Goal: Task Accomplishment & Management: Manage account settings

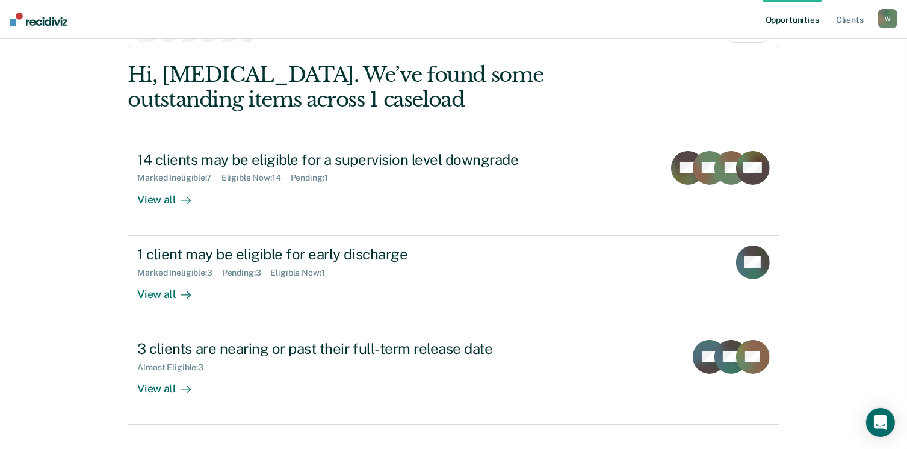
scroll to position [63, 0]
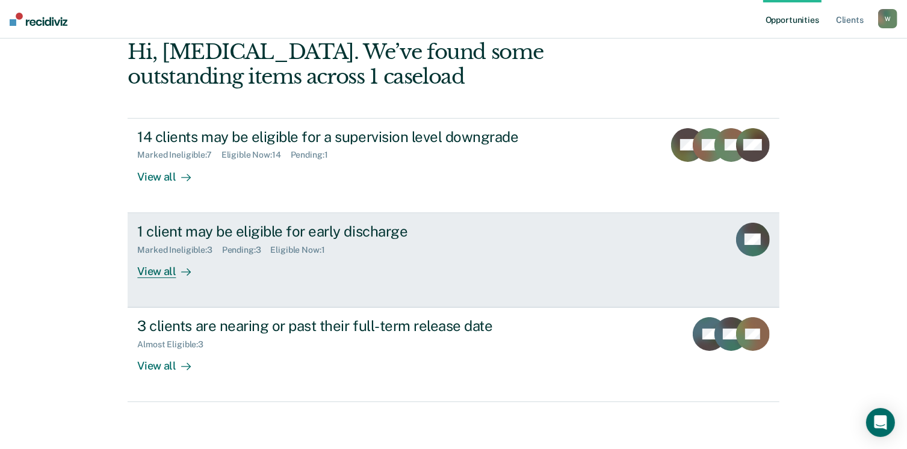
click at [159, 268] on div "View all" at bounding box center [170, 265] width 67 height 23
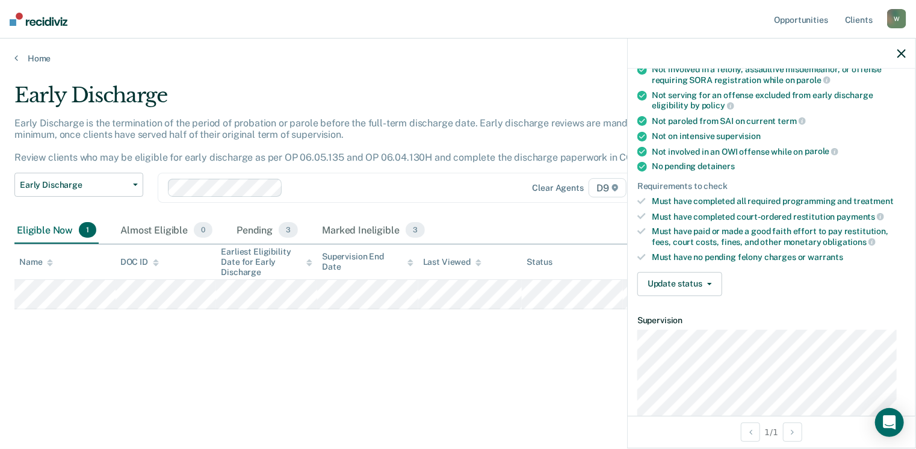
scroll to position [251, 0]
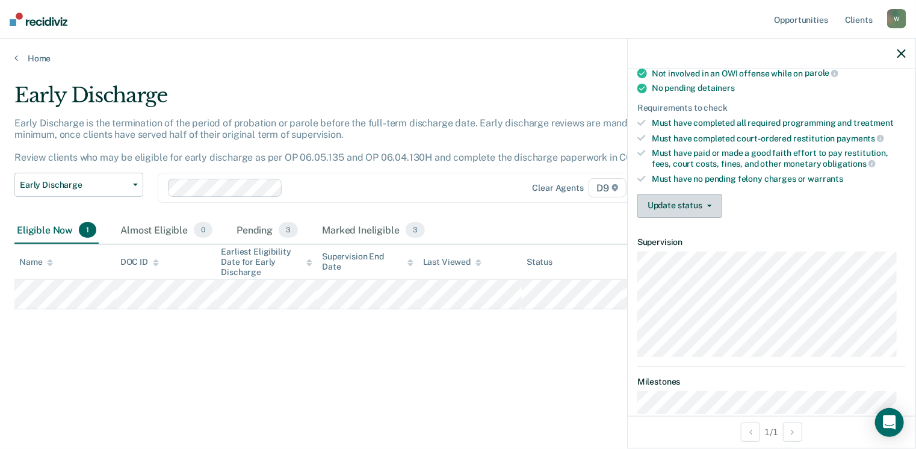
click at [712, 197] on button "Update status" at bounding box center [679, 206] width 85 height 24
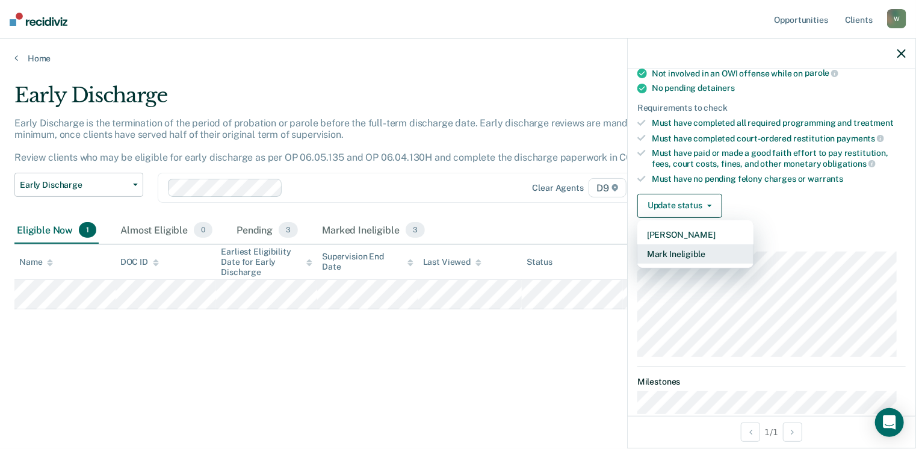
click at [693, 244] on button "Mark Ineligible" at bounding box center [695, 253] width 116 height 19
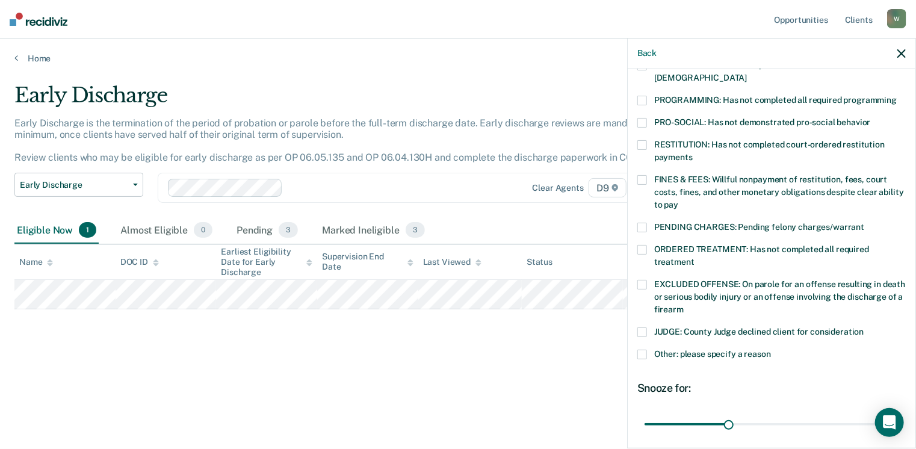
click at [645, 350] on span at bounding box center [642, 355] width 10 height 10
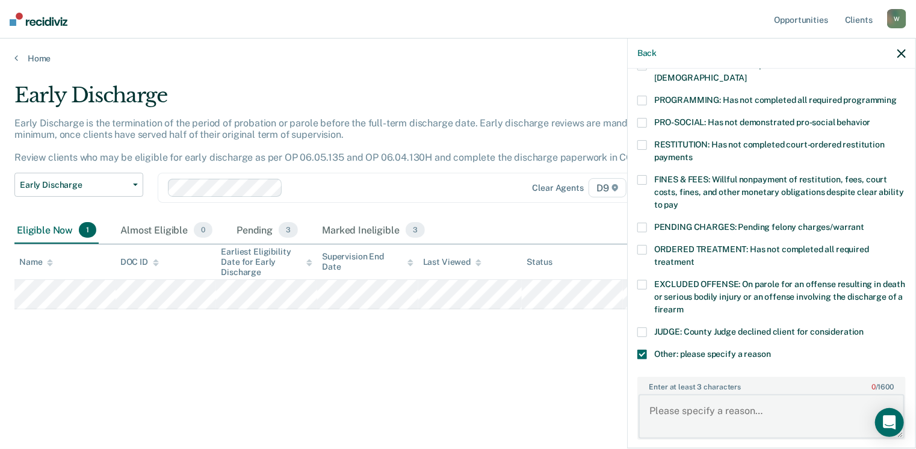
click at [677, 410] on textarea "Enter at least 3 characters 0 / 1600" at bounding box center [771, 416] width 266 height 45
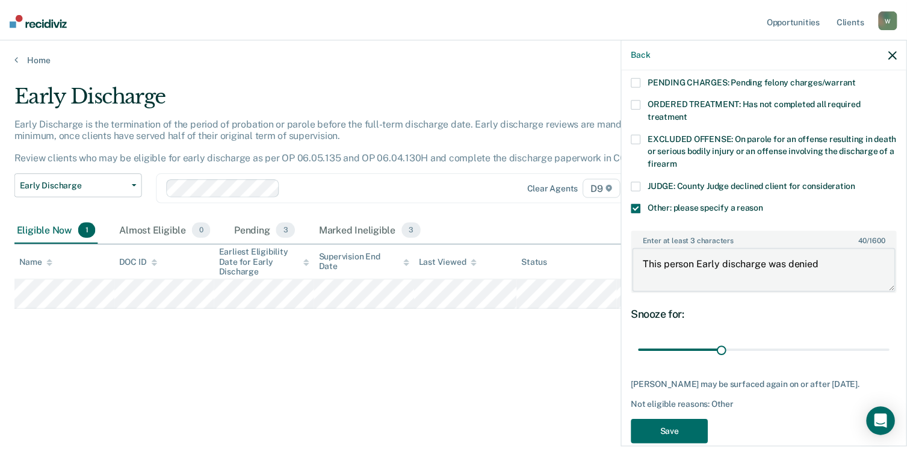
scroll to position [413, 0]
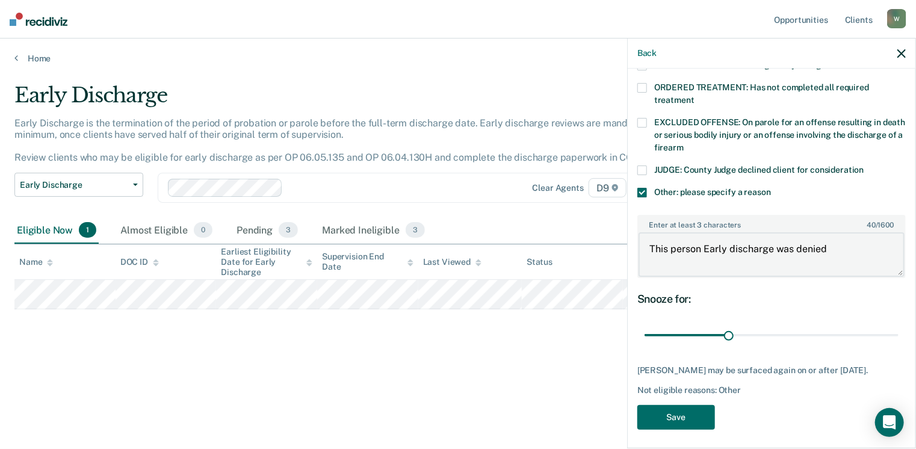
click at [844, 239] on textarea "This person Early discharge was denied" at bounding box center [771, 254] width 266 height 45
click at [832, 235] on textarea "This person Early discharge was denied" at bounding box center [771, 254] width 266 height 45
type textarea "This person Early discharge was denied by PDU"
click at [705, 410] on button "Save" at bounding box center [676, 417] width 78 height 25
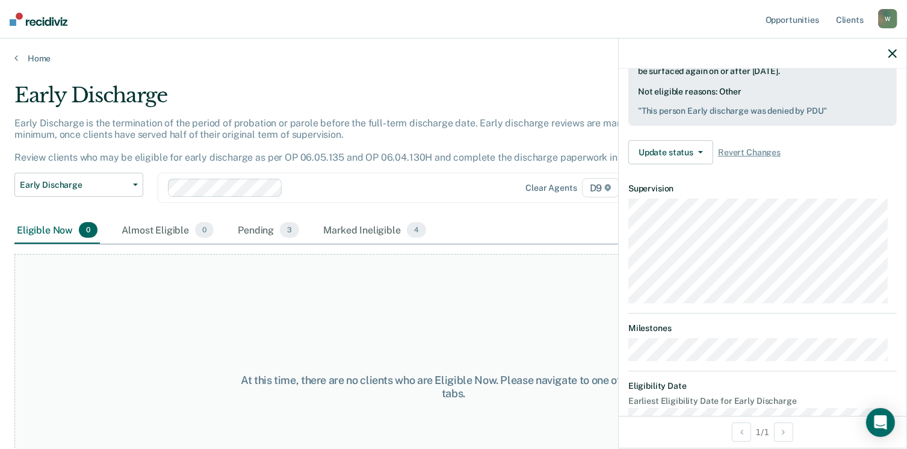
click at [13, 56] on div "Home" at bounding box center [453, 51] width 907 height 25
click at [16, 58] on icon at bounding box center [16, 58] width 4 height 10
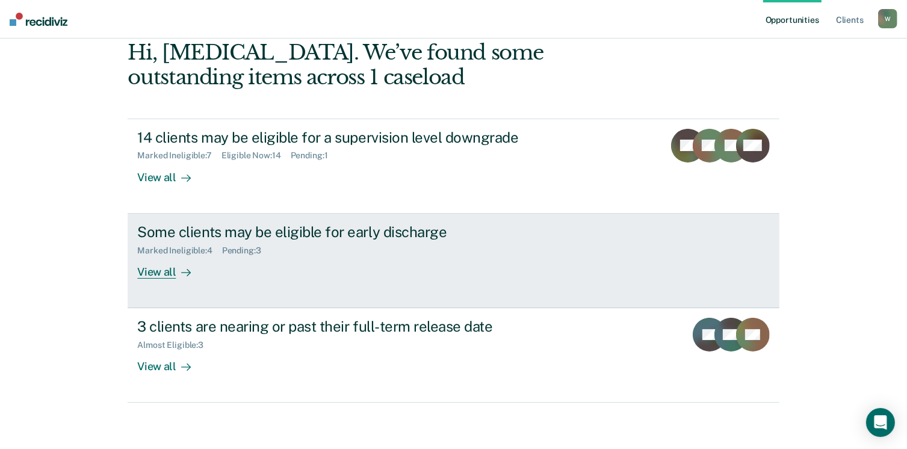
scroll to position [63, 0]
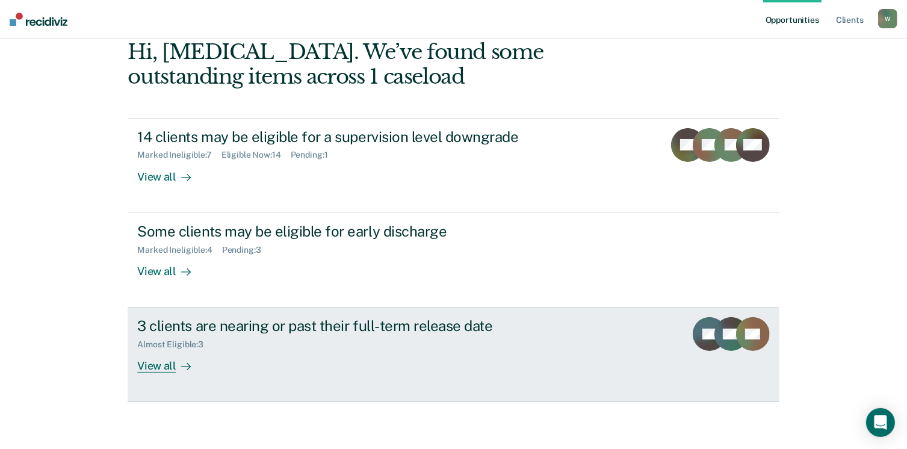
click at [138, 364] on div "View all" at bounding box center [170, 361] width 67 height 23
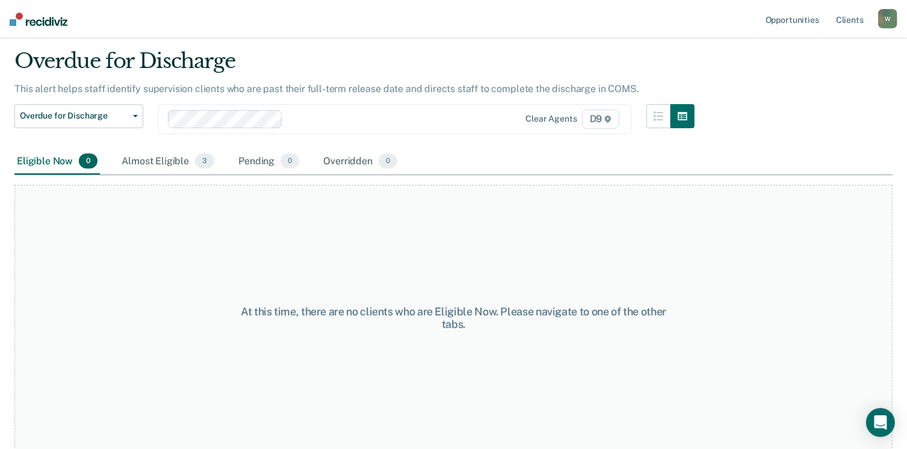
scroll to position [35, 0]
click at [38, 23] on img at bounding box center [39, 19] width 58 height 13
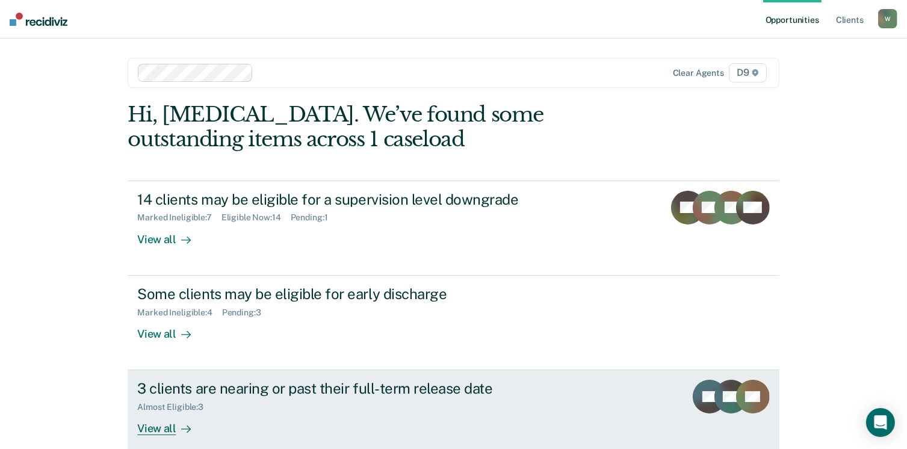
scroll to position [63, 0]
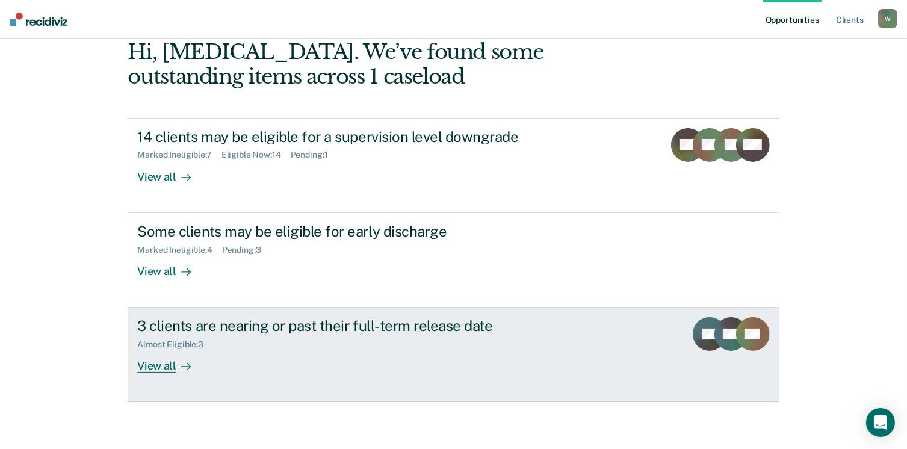
click at [151, 372] on link "3 clients are nearing or past their full-term release date Almost Eligible : 3 …" at bounding box center [453, 354] width 651 height 94
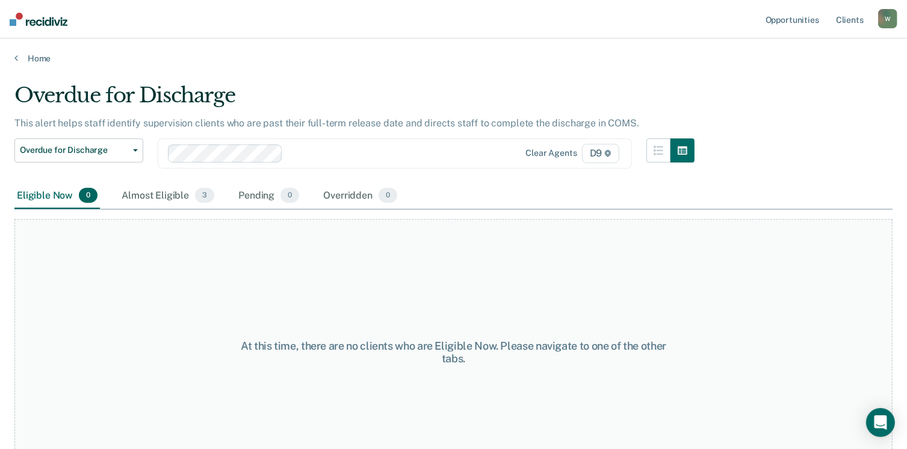
click at [44, 23] on img at bounding box center [39, 19] width 58 height 13
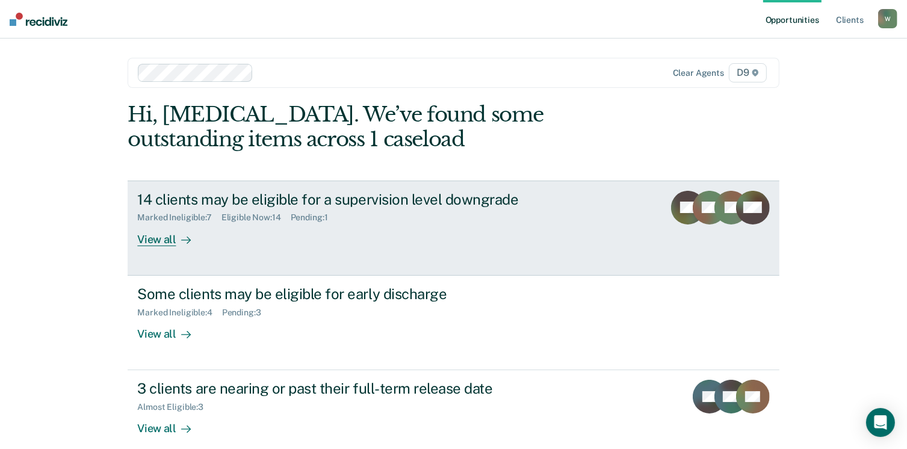
click at [152, 241] on div "View all" at bounding box center [170, 234] width 67 height 23
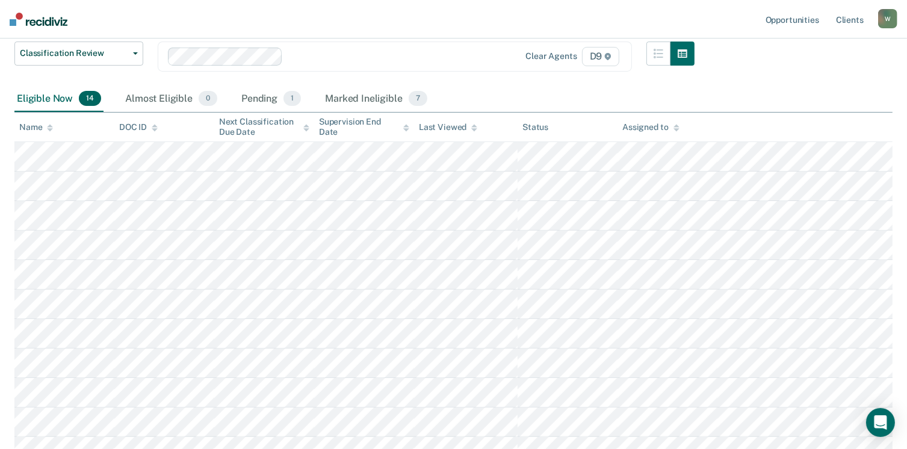
scroll to position [149, 0]
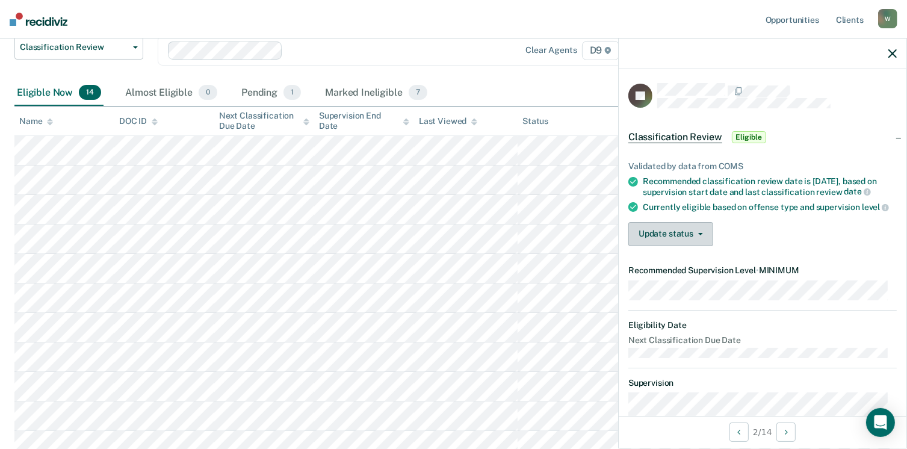
click at [703, 246] on button "Update status" at bounding box center [670, 234] width 85 height 24
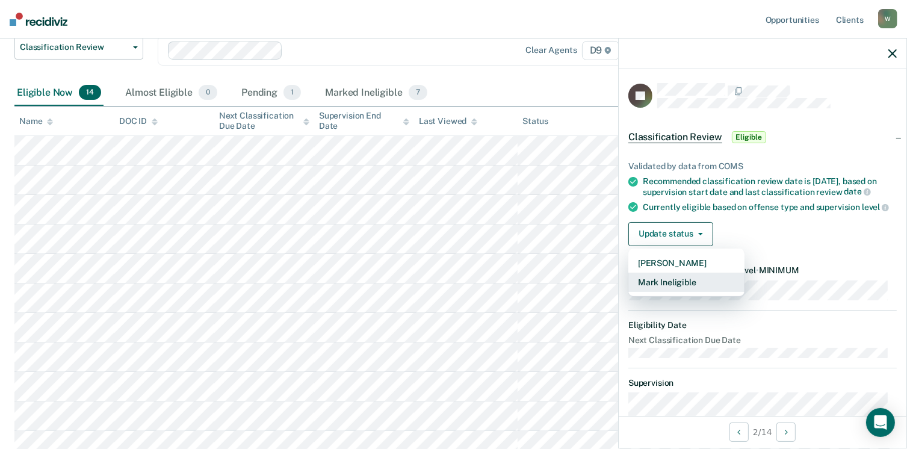
click at [680, 292] on button "Mark Ineligible" at bounding box center [686, 282] width 116 height 19
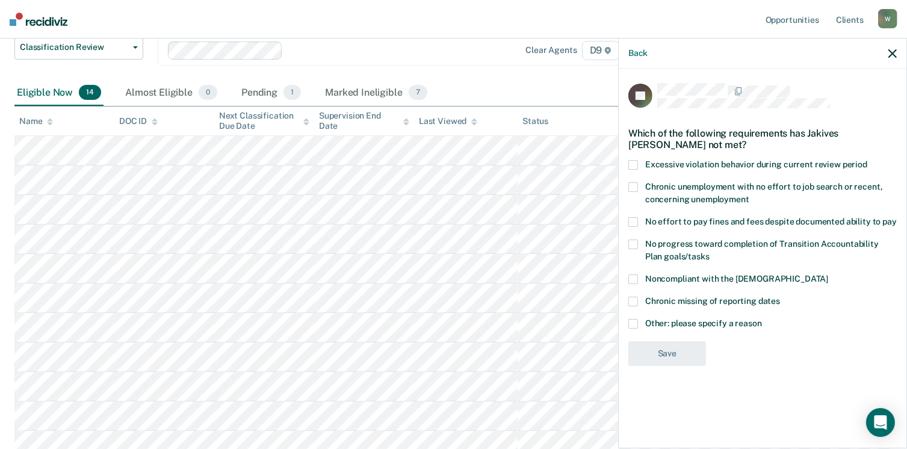
click at [632, 319] on span at bounding box center [633, 324] width 10 height 10
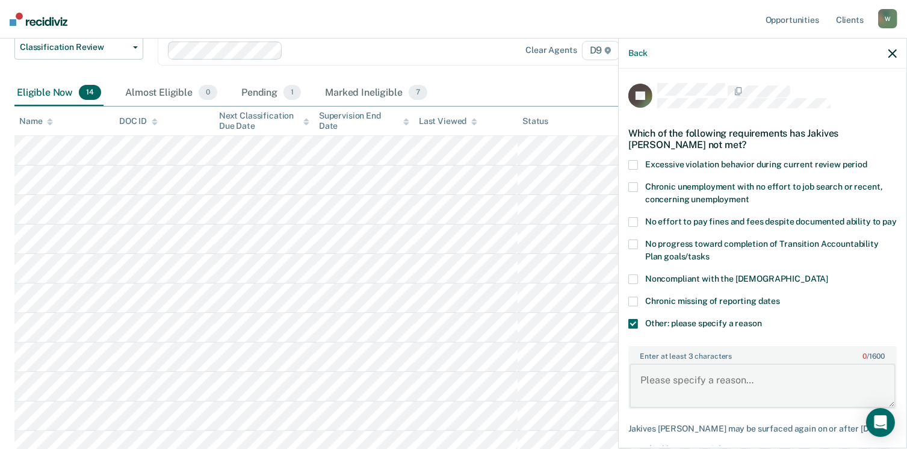
click at [664, 402] on textarea "Enter at least 3 characters 0 / 1600" at bounding box center [762, 385] width 266 height 45
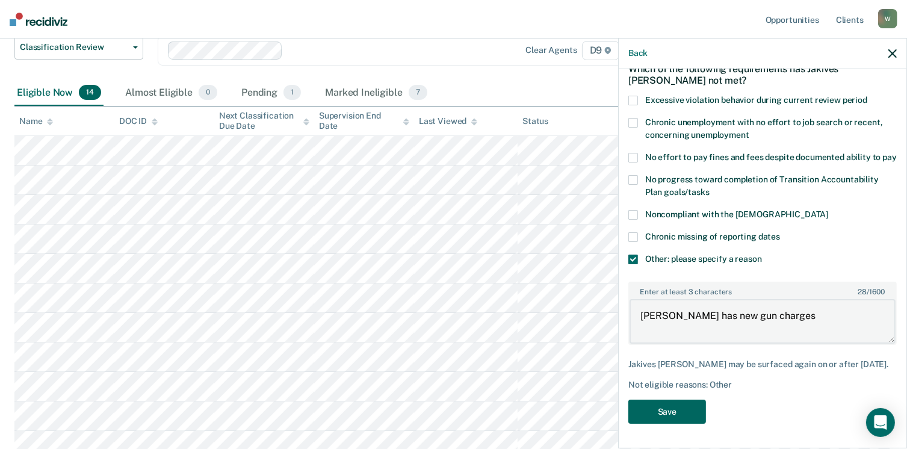
type textarea "[PERSON_NAME] has new gun charges"
click at [665, 406] on button "Save" at bounding box center [667, 411] width 78 height 25
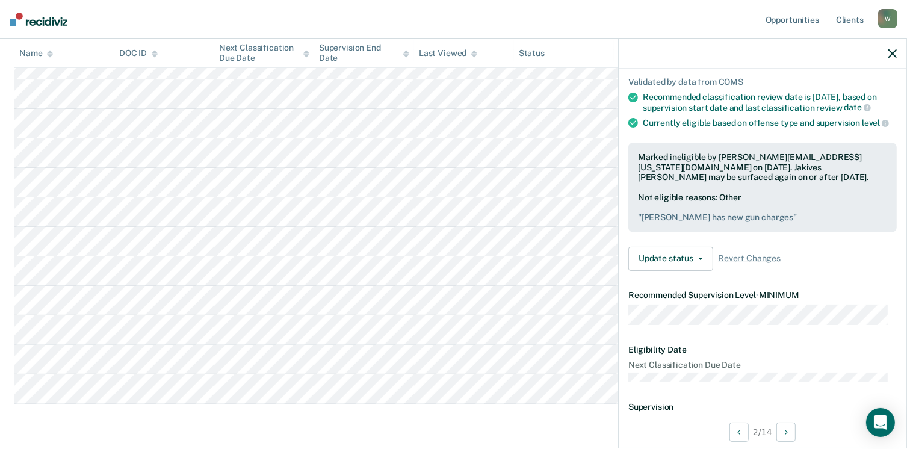
scroll to position [271, 0]
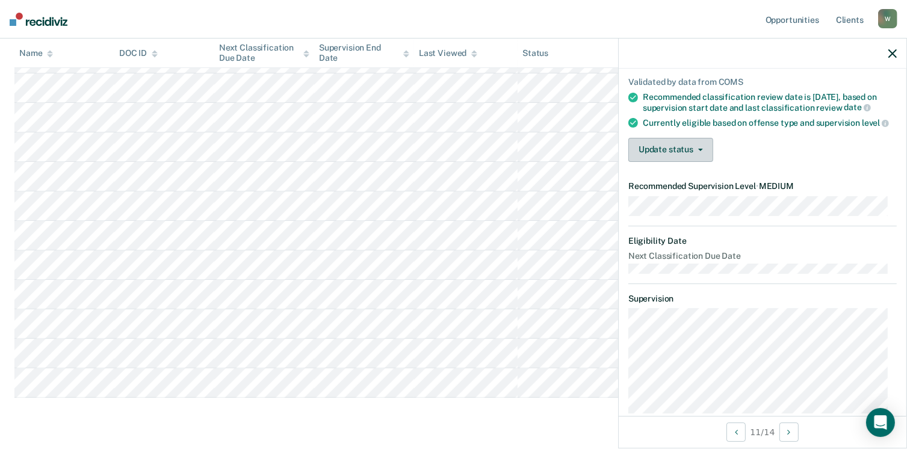
click at [699, 149] on button "Update status" at bounding box center [670, 150] width 85 height 24
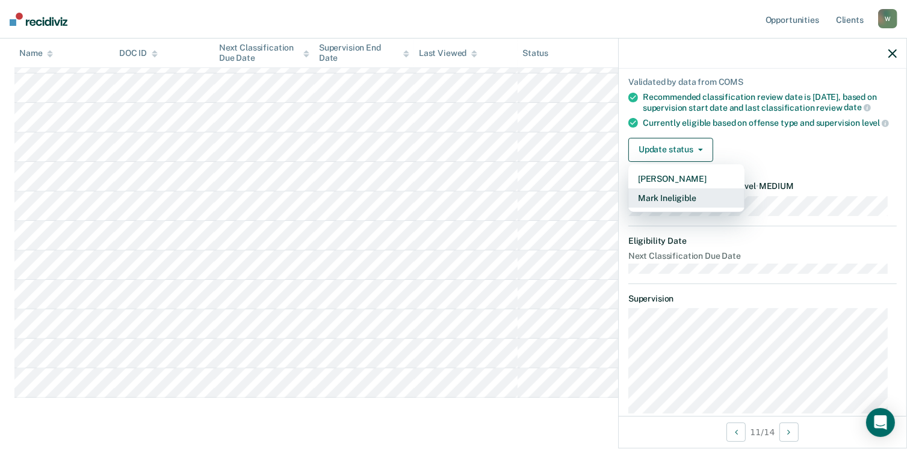
click at [682, 203] on button "Mark Ineligible" at bounding box center [686, 197] width 116 height 19
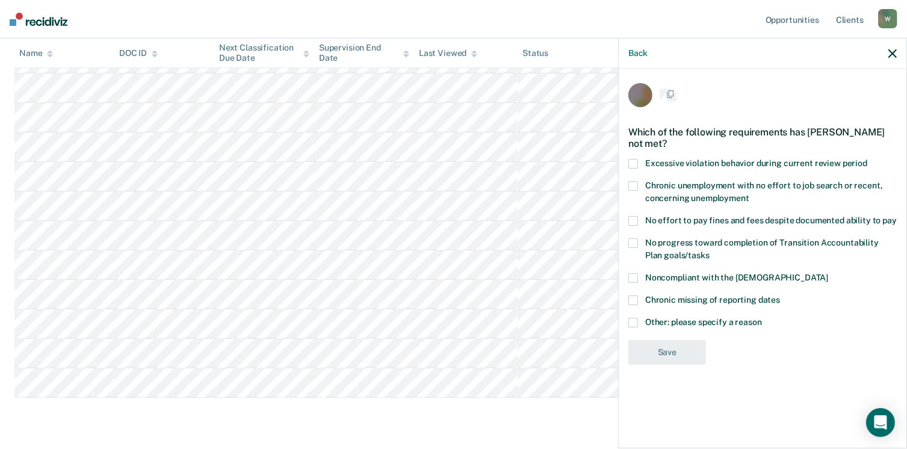
scroll to position [0, 0]
click at [637, 322] on span at bounding box center [633, 324] width 10 height 10
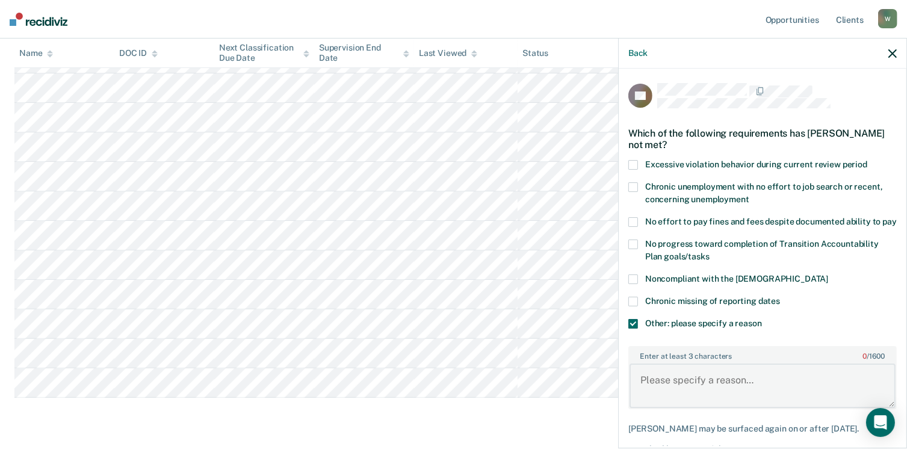
click at [674, 398] on textarea "Enter at least 3 characters 0 / 1600" at bounding box center [762, 385] width 266 height 45
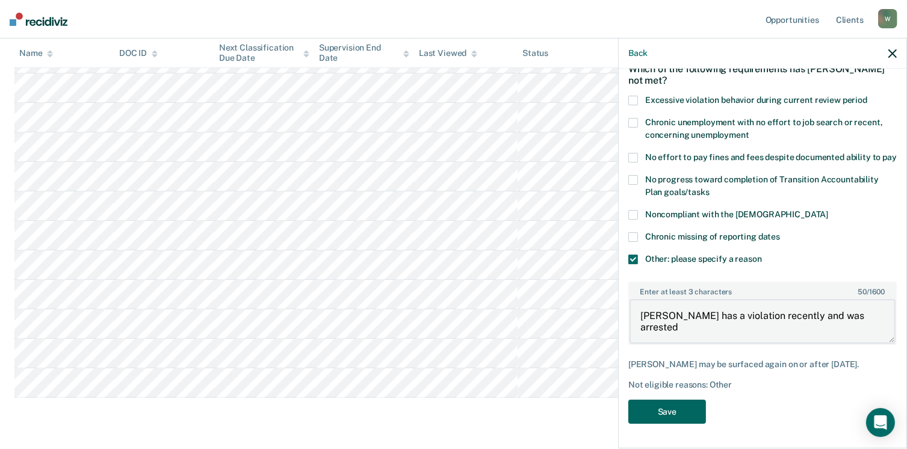
type textarea "[PERSON_NAME] has a violation recently and was arrested"
click at [661, 419] on button "Save" at bounding box center [667, 411] width 78 height 25
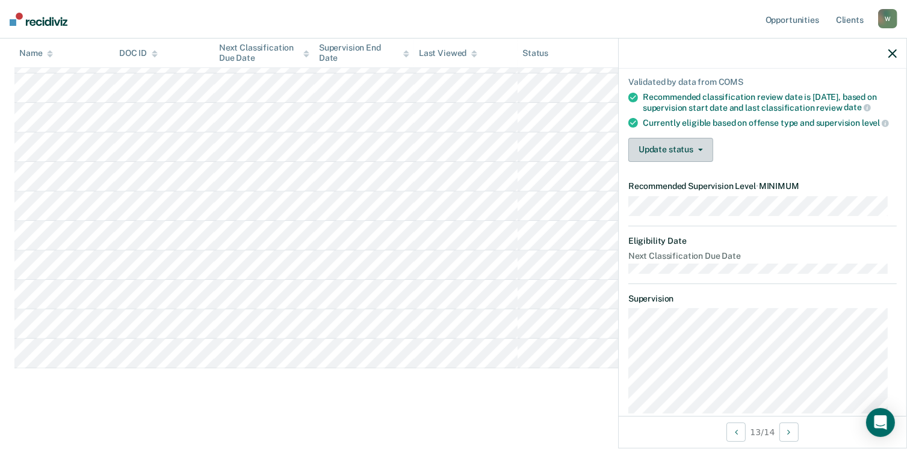
click at [705, 156] on button "Update status" at bounding box center [670, 150] width 85 height 24
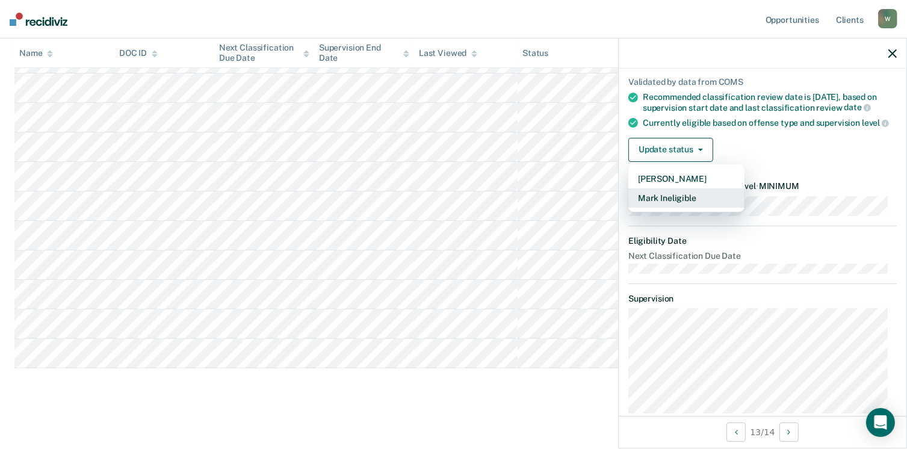
click at [666, 202] on button "Mark Ineligible" at bounding box center [686, 197] width 116 height 19
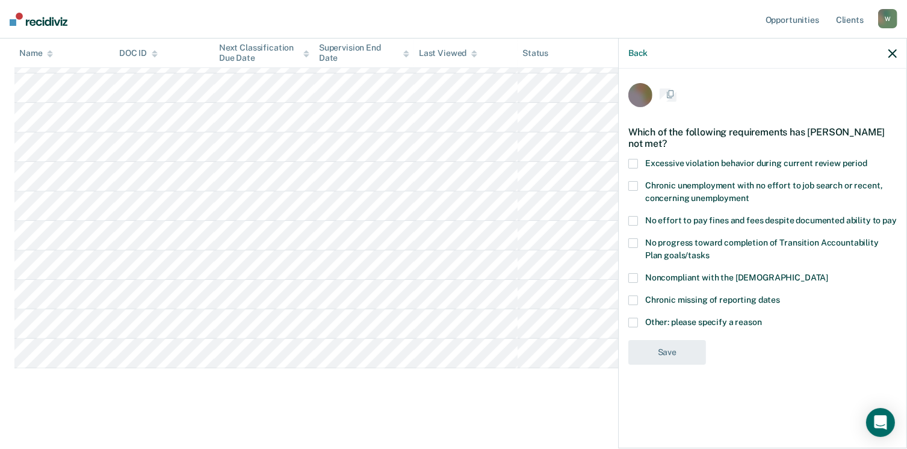
scroll to position [0, 0]
click at [636, 319] on span at bounding box center [633, 324] width 10 height 10
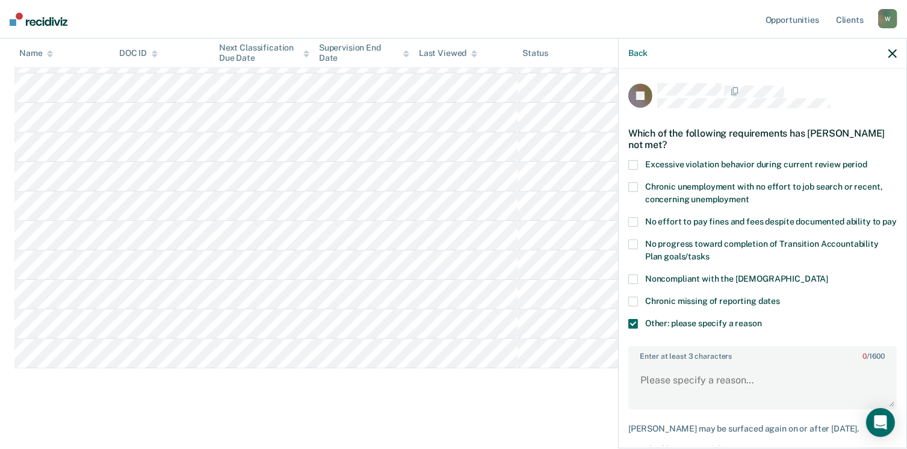
scroll to position [74, 0]
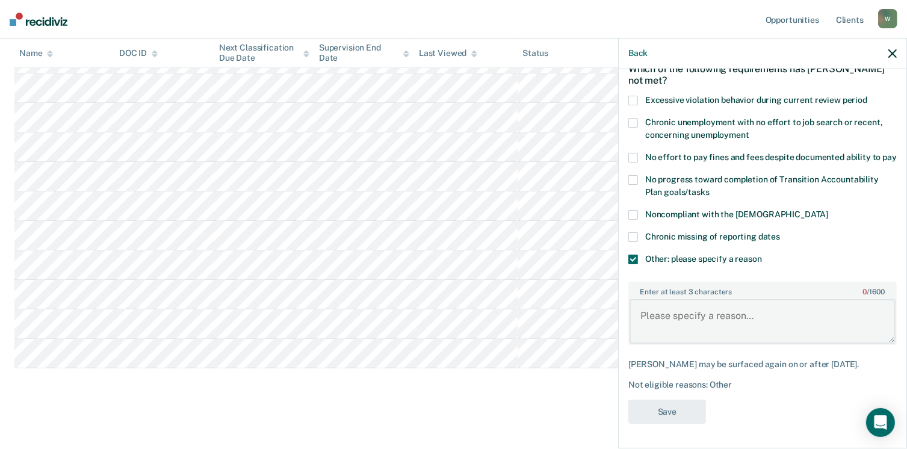
click at [690, 321] on textarea "Enter at least 3 characters 0 / 1600" at bounding box center [762, 321] width 266 height 45
type textarea "a"
type textarea "[PERSON_NAME] denied per PDU unit"
click at [667, 407] on button "Save" at bounding box center [667, 411] width 78 height 25
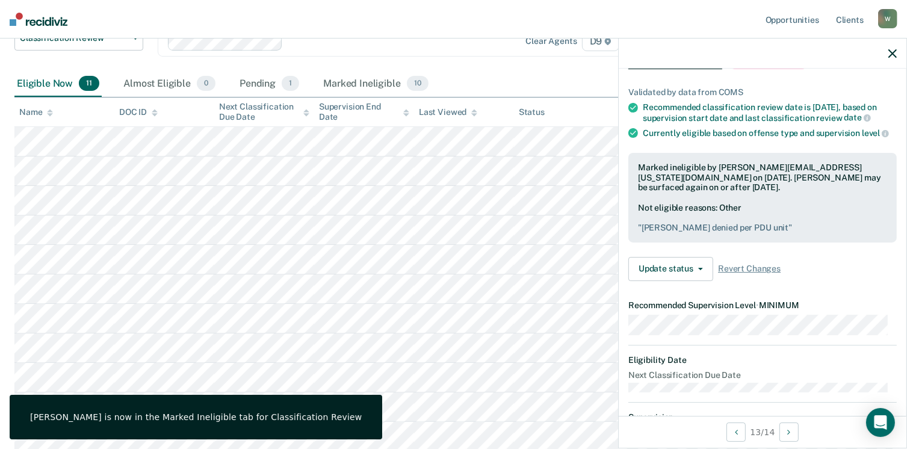
scroll to position [154, 0]
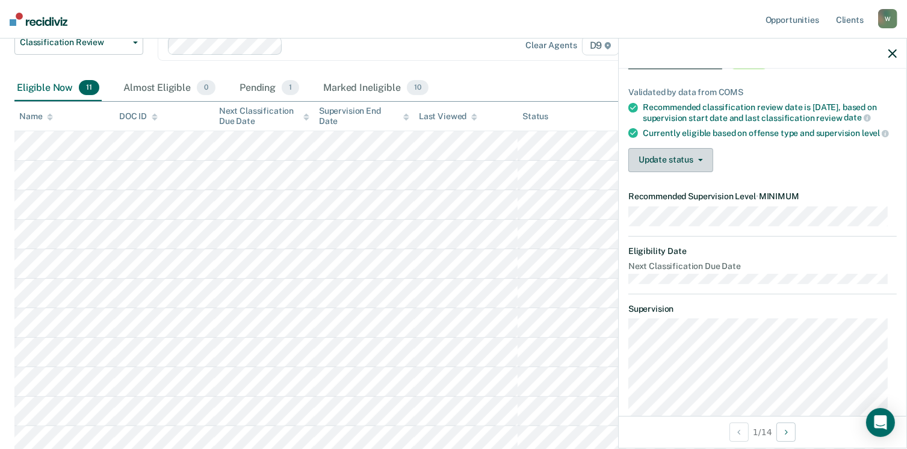
click at [703, 169] on button "Update status" at bounding box center [670, 160] width 85 height 24
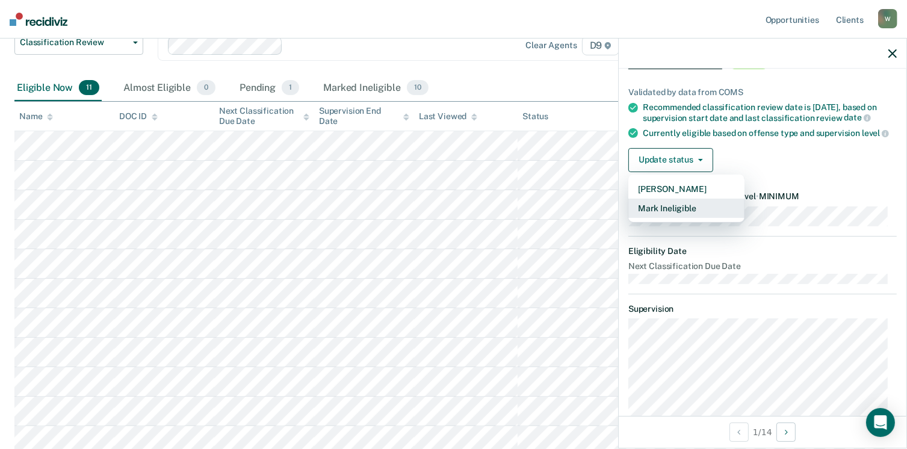
click at [677, 218] on button "Mark Ineligible" at bounding box center [686, 208] width 116 height 19
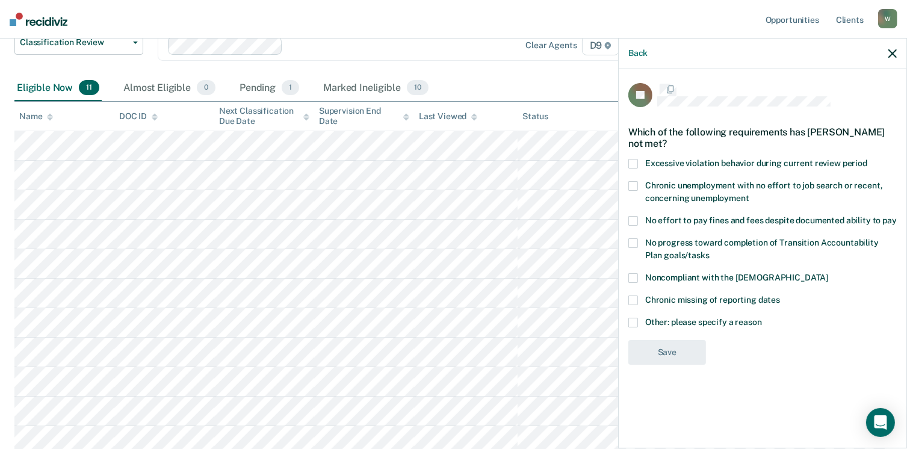
scroll to position [0, 0]
click at [635, 163] on span at bounding box center [633, 165] width 10 height 10
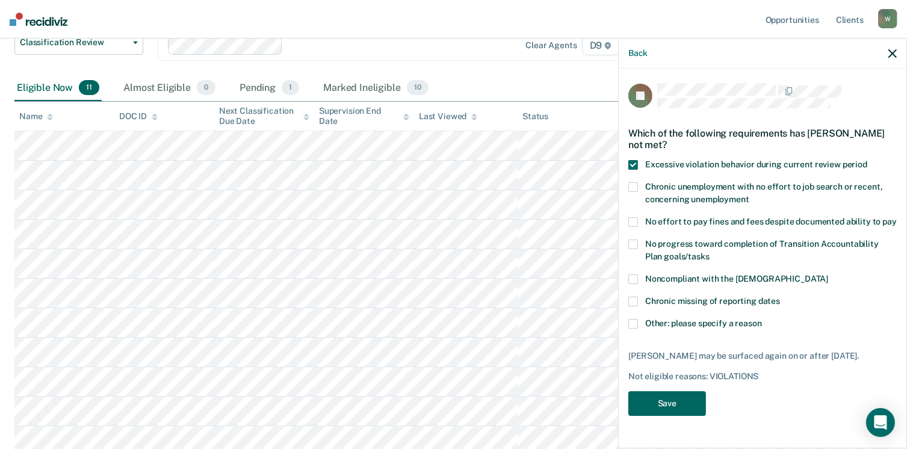
click at [672, 416] on button "Save" at bounding box center [667, 403] width 78 height 25
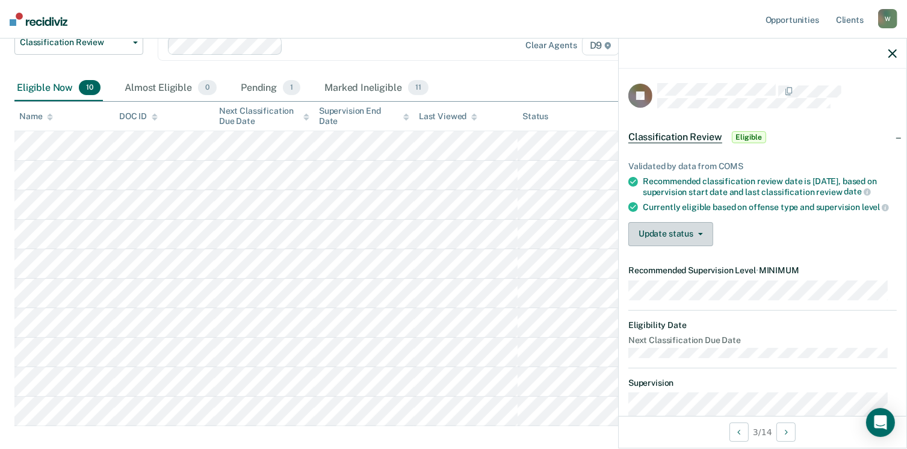
click at [703, 241] on button "Update status" at bounding box center [670, 234] width 85 height 24
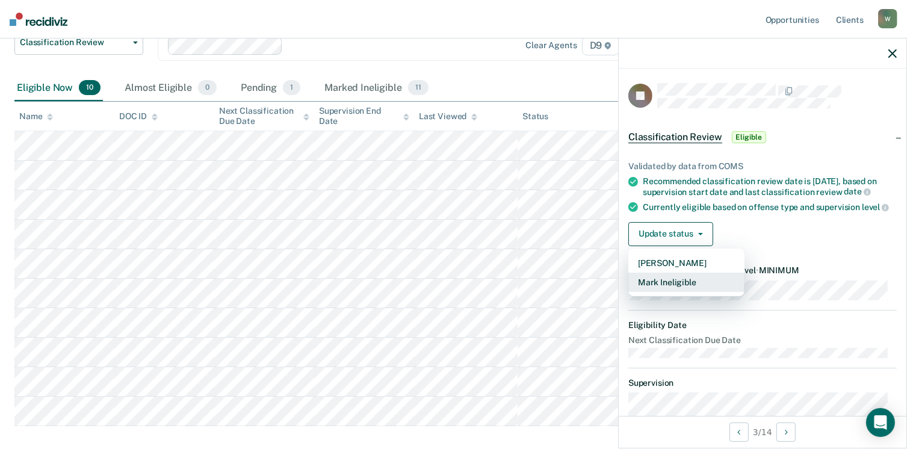
click at [689, 292] on button "Mark Ineligible" at bounding box center [686, 282] width 116 height 19
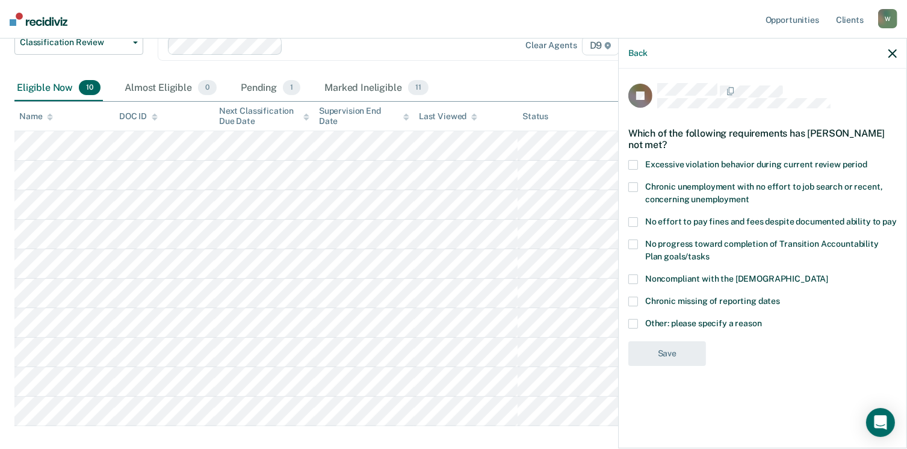
click at [633, 221] on span at bounding box center [633, 222] width 10 height 10
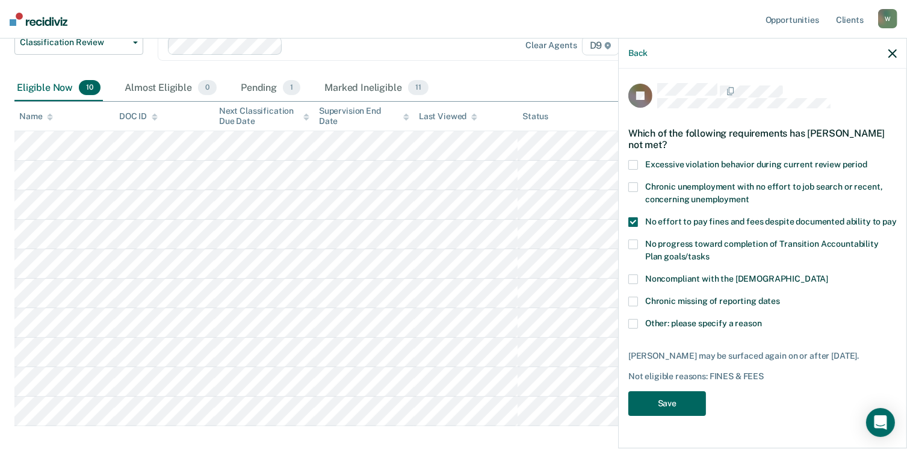
click at [660, 400] on button "Save" at bounding box center [667, 403] width 78 height 25
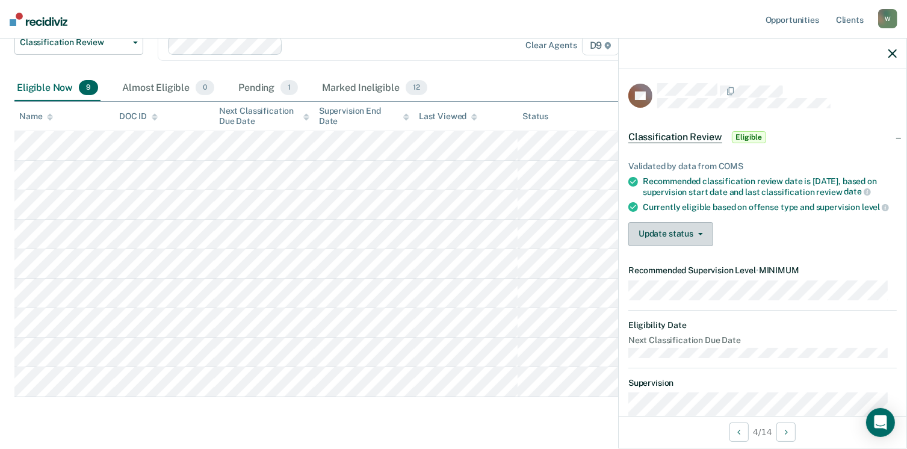
click at [702, 235] on icon "button" at bounding box center [700, 234] width 5 height 2
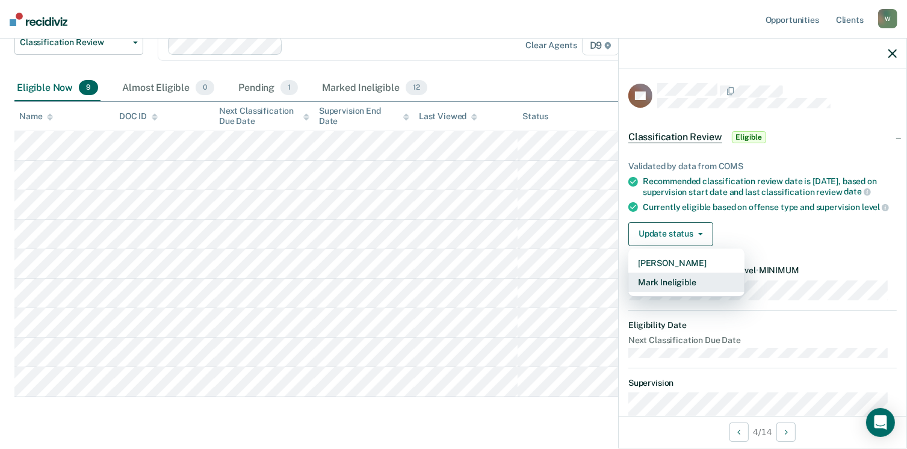
click at [679, 289] on button "Mark Ineligible" at bounding box center [686, 282] width 116 height 19
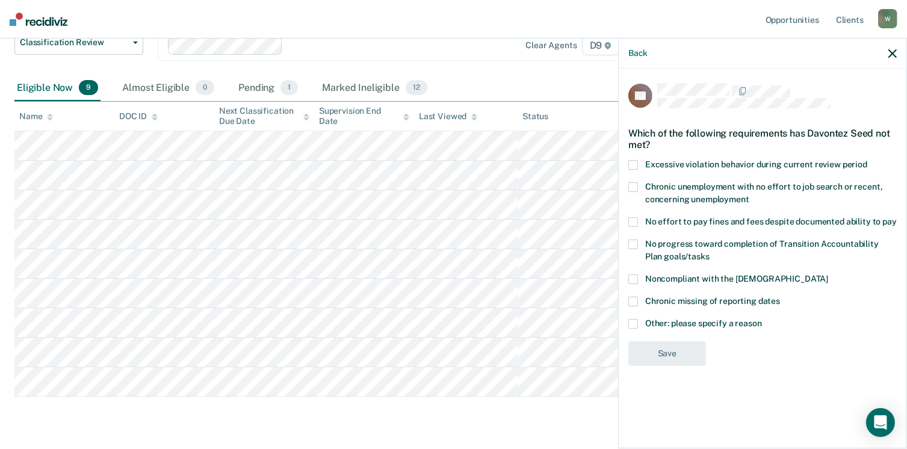
click at [634, 217] on span at bounding box center [633, 222] width 10 height 10
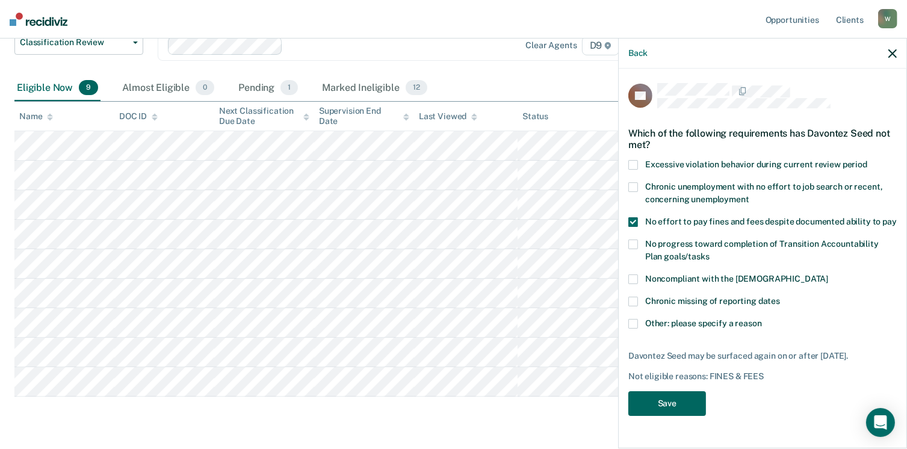
click at [664, 402] on button "Save" at bounding box center [667, 403] width 78 height 25
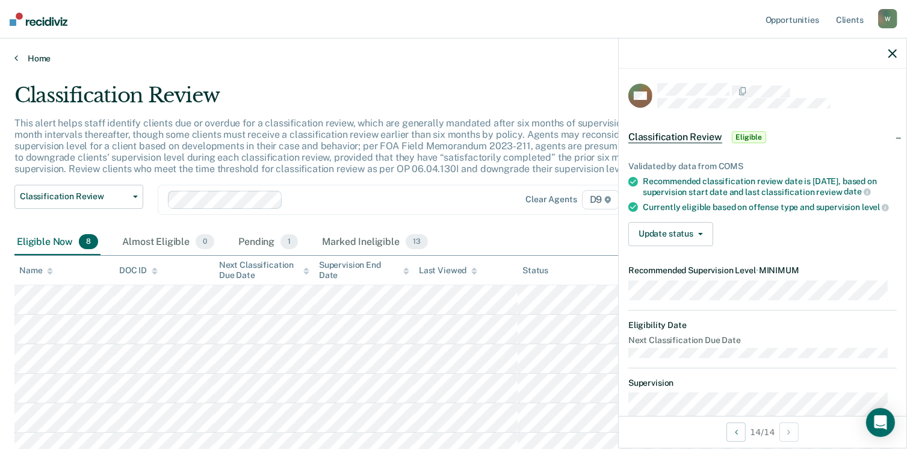
click at [35, 56] on link "Home" at bounding box center [453, 58] width 878 height 11
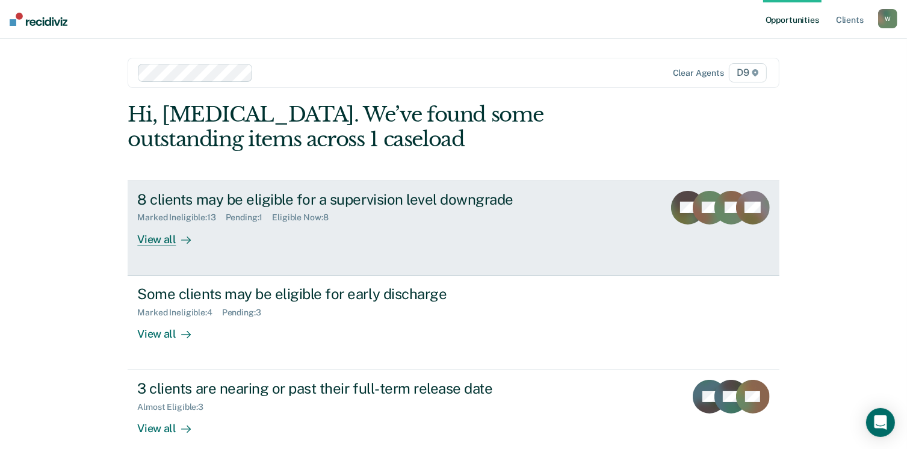
click at [702, 206] on icon at bounding box center [699, 220] width 57 height 59
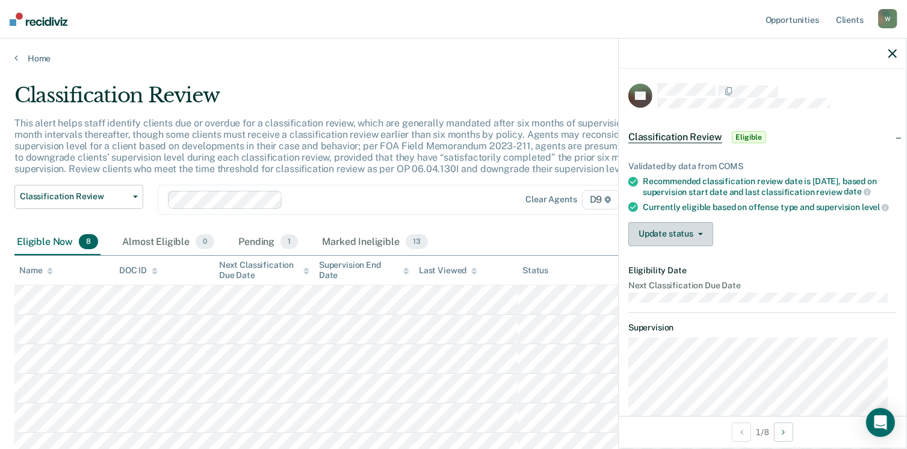
click at [703, 239] on button "Update status" at bounding box center [670, 234] width 85 height 24
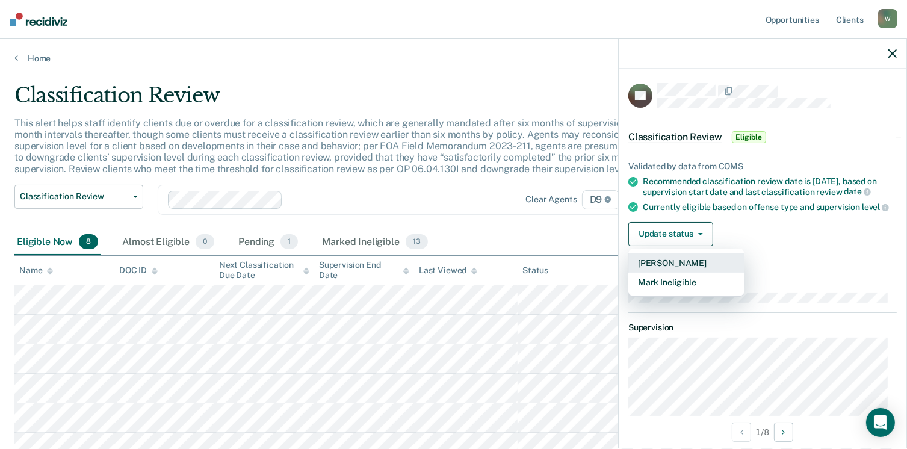
click at [691, 273] on button "[PERSON_NAME]" at bounding box center [686, 262] width 116 height 19
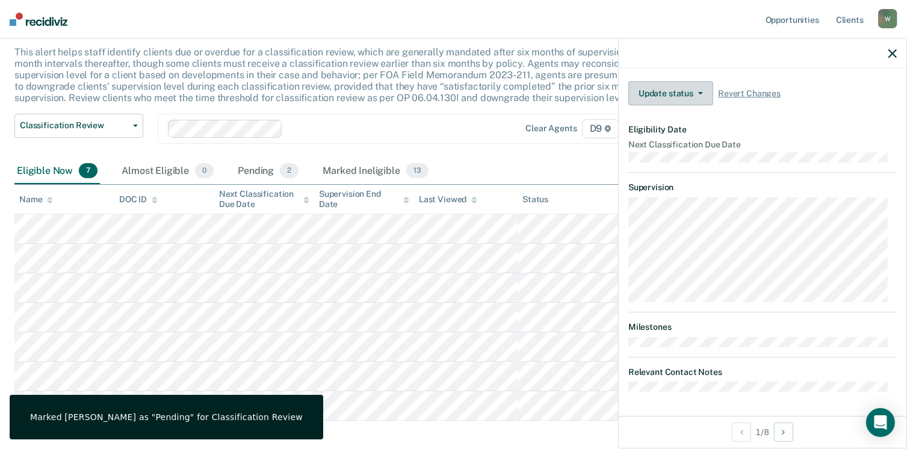
scroll to position [134, 0]
